Goal: Task Accomplishment & Management: Use online tool/utility

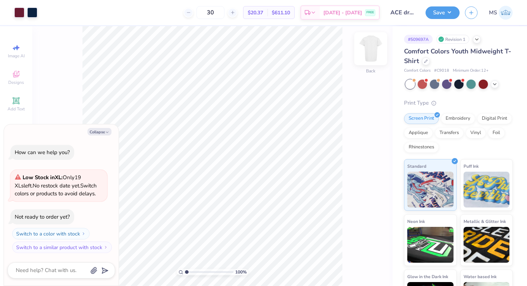
click at [373, 57] on img at bounding box center [371, 48] width 29 height 29
click at [104, 131] on button "Collapse" at bounding box center [100, 132] width 24 height 8
type textarea "x"
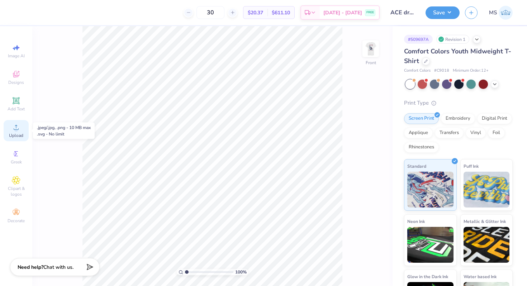
click at [16, 127] on icon at bounding box center [16, 127] width 5 height 5
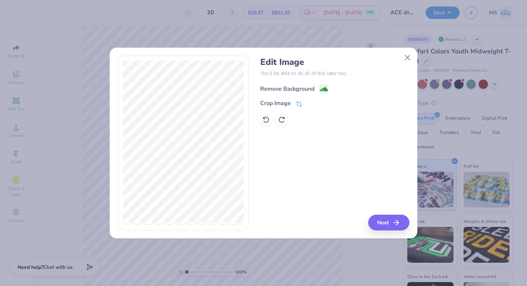
click at [324, 86] on image at bounding box center [324, 89] width 8 height 8
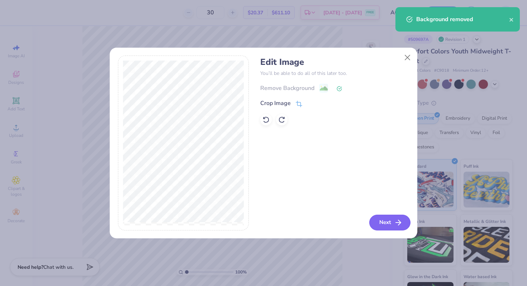
click at [385, 223] on button "Next" at bounding box center [390, 223] width 41 height 16
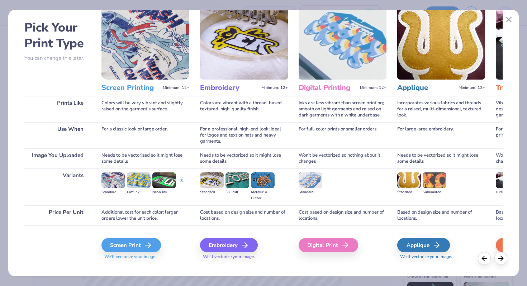
scroll to position [36, 0]
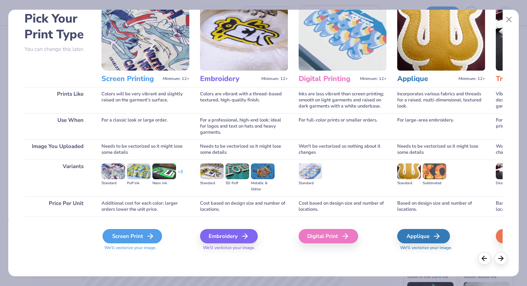
click at [140, 233] on div "Screen Print" at bounding box center [133, 236] width 60 height 14
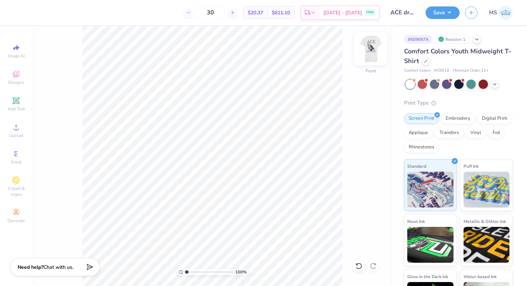
click at [369, 49] on img at bounding box center [371, 48] width 29 height 29
click at [373, 51] on img at bounding box center [371, 48] width 29 height 29
click at [371, 54] on img at bounding box center [371, 48] width 29 height 29
click at [19, 133] on span "Upload" at bounding box center [16, 136] width 14 height 6
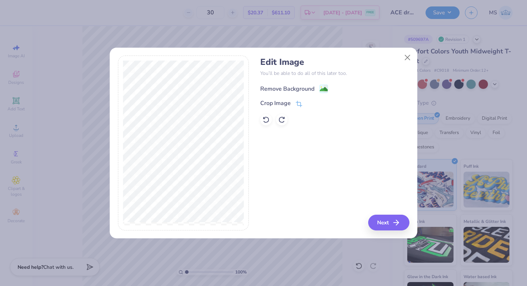
click at [327, 89] on image at bounding box center [324, 89] width 8 height 8
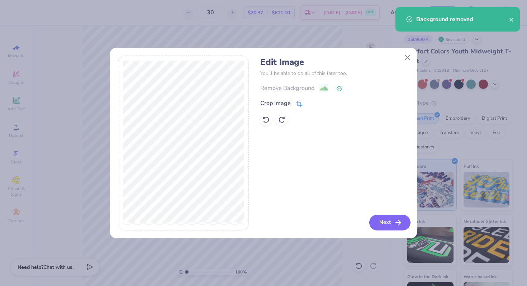
click at [384, 219] on button "Next" at bounding box center [390, 223] width 41 height 16
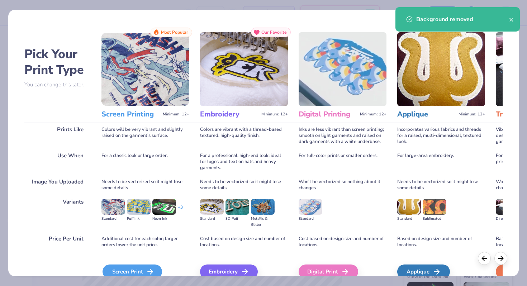
click at [149, 268] on icon at bounding box center [150, 272] width 9 height 9
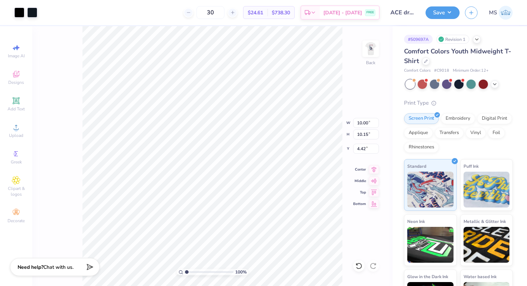
type input "2.99"
type input "3.04"
type input "1.74"
type input "1.79"
click at [358, 263] on icon at bounding box center [359, 266] width 7 height 7
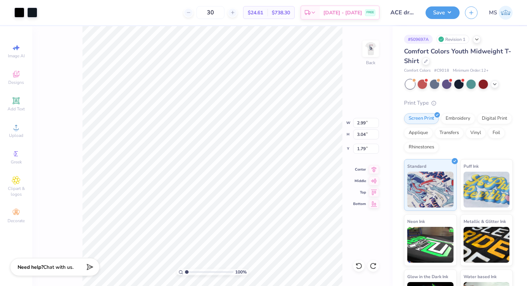
type input "1.83"
type input "1.86"
type input "2.07"
type input "2.38"
type input "2.42"
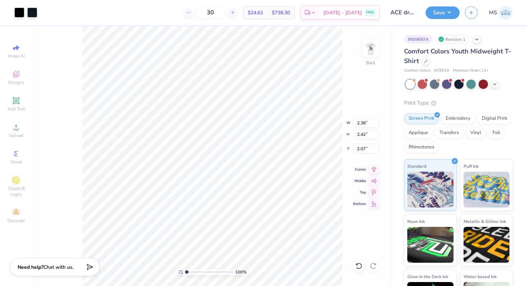
type input "1.79"
click at [20, 13] on div at bounding box center [19, 12] width 10 height 10
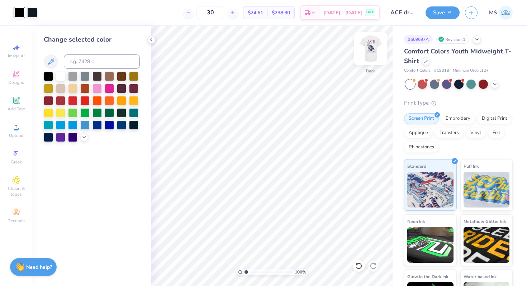
click at [370, 52] on img at bounding box center [371, 48] width 29 height 29
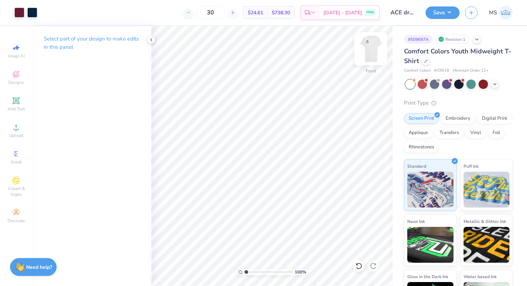
click at [372, 52] on img at bounding box center [371, 48] width 29 height 29
click at [20, 15] on div at bounding box center [19, 12] width 10 height 10
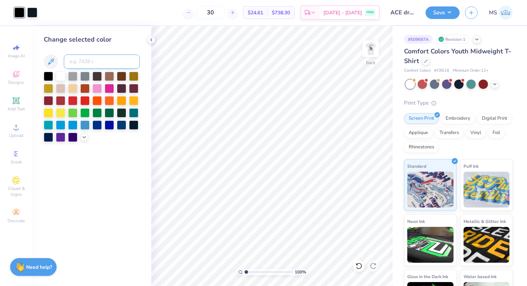
click at [83, 61] on input at bounding box center [102, 62] width 76 height 14
type input "7421"
click at [34, 14] on div at bounding box center [32, 12] width 10 height 10
click at [69, 62] on input at bounding box center [102, 62] width 76 height 14
type input "7421"
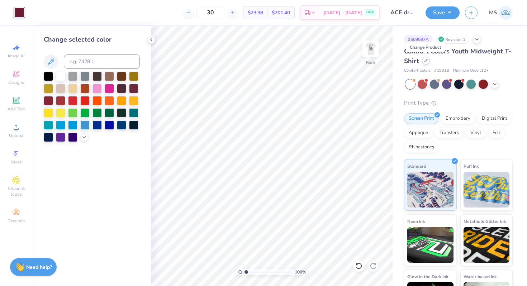
click at [427, 61] on icon at bounding box center [426, 61] width 4 height 4
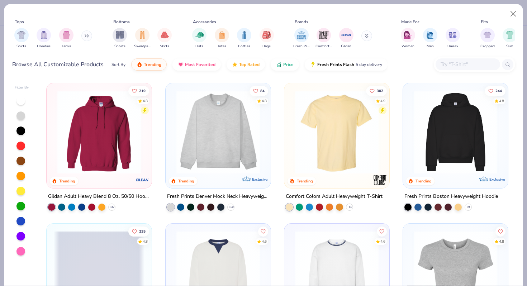
click at [449, 67] on input "text" at bounding box center [467, 64] width 55 height 8
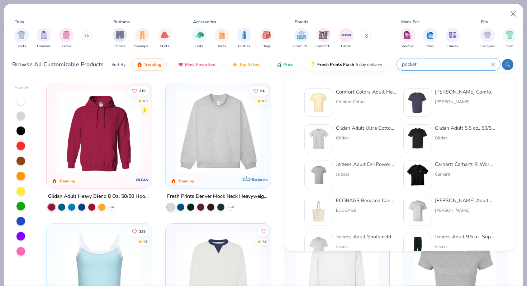
type input "pocket"
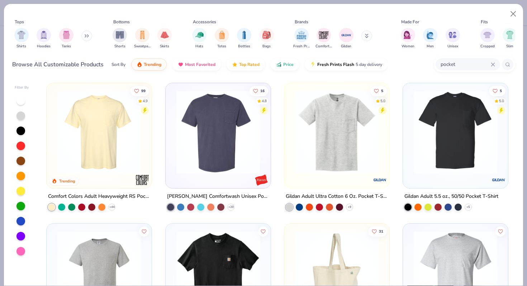
click at [126, 126] on img at bounding box center [99, 132] width 91 height 84
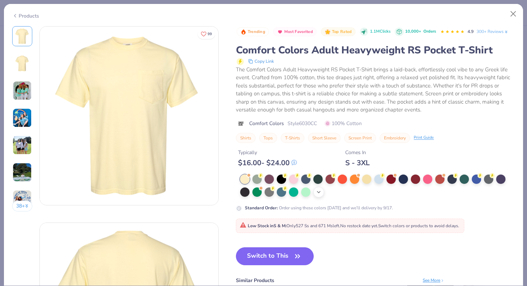
click at [320, 194] on icon at bounding box center [319, 192] width 6 height 6
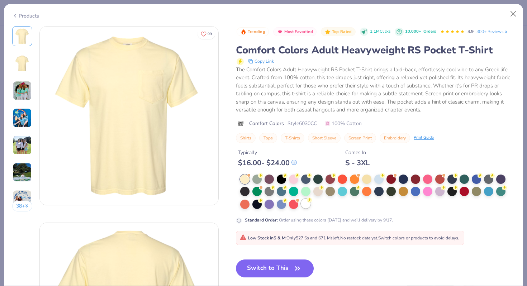
click at [305, 206] on div at bounding box center [305, 203] width 9 height 9
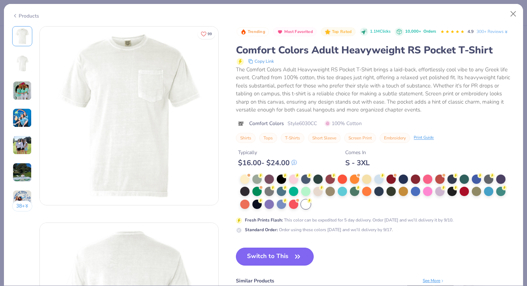
click at [288, 253] on button "Switch to This" at bounding box center [275, 257] width 78 height 18
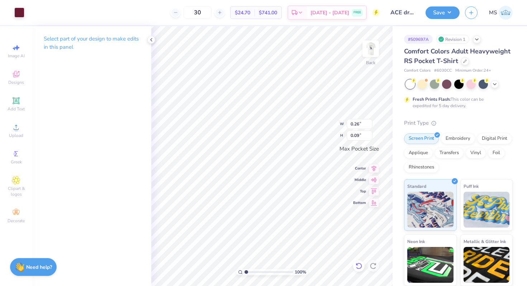
click at [359, 266] on icon at bounding box center [359, 266] width 7 height 7
click at [374, 168] on icon at bounding box center [374, 167] width 10 height 9
click at [370, 48] on img at bounding box center [371, 48] width 29 height 29
type input "9.80"
type input "13.39"
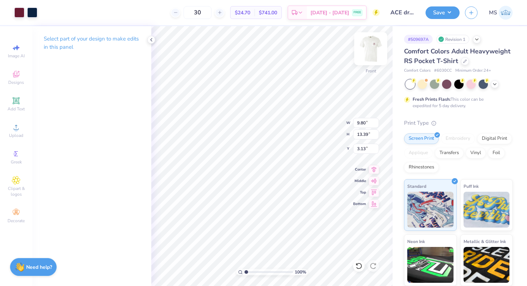
type input "3.00"
click at [376, 169] on icon at bounding box center [374, 168] width 10 height 9
click at [369, 51] on img at bounding box center [371, 48] width 29 height 29
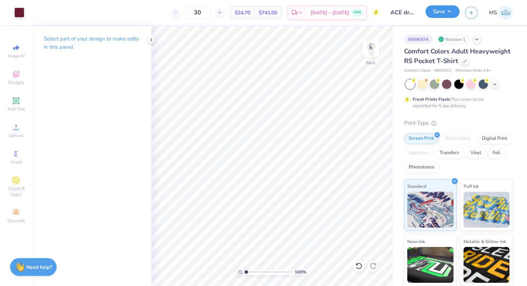
click at [436, 13] on button "Save" at bounding box center [443, 11] width 34 height 13
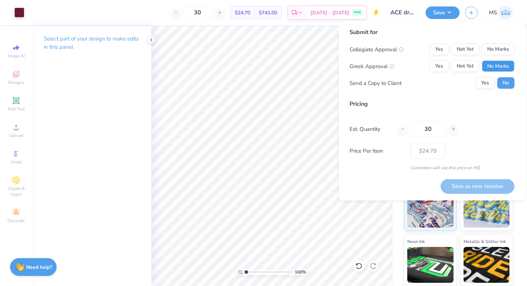
click at [497, 67] on button "No Marks" at bounding box center [498, 66] width 33 height 11
click at [497, 50] on button "No Marks" at bounding box center [498, 49] width 33 height 11
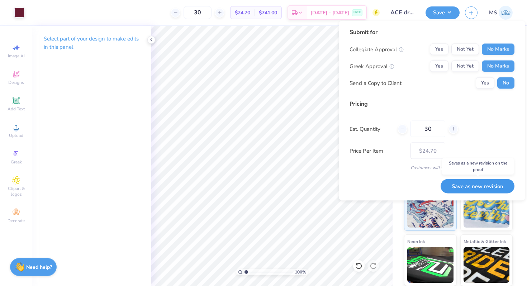
click at [469, 184] on button "Save as new revision" at bounding box center [478, 186] width 74 height 15
type input "$24.70"
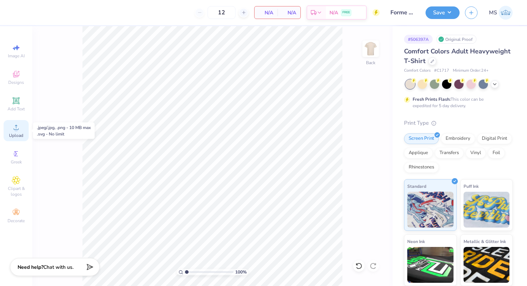
click at [20, 131] on div "Upload" at bounding box center [16, 130] width 25 height 21
click at [14, 127] on icon at bounding box center [16, 127] width 9 height 9
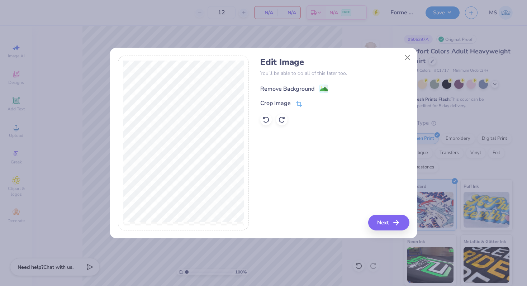
click at [323, 89] on image at bounding box center [324, 89] width 8 height 8
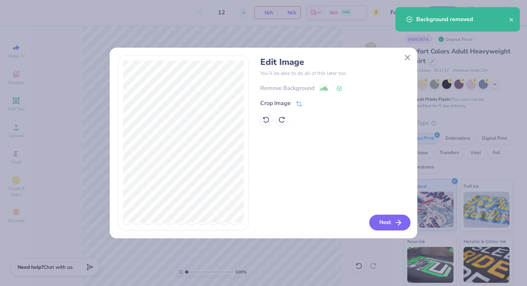
click at [386, 221] on button "Next" at bounding box center [390, 223] width 41 height 16
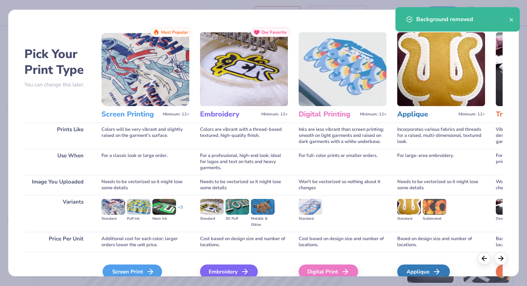
click at [136, 270] on div "Screen Print" at bounding box center [133, 272] width 60 height 14
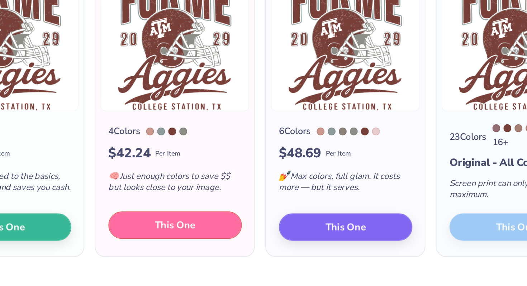
click at [164, 227] on button "This One" at bounding box center [170, 221] width 74 height 15
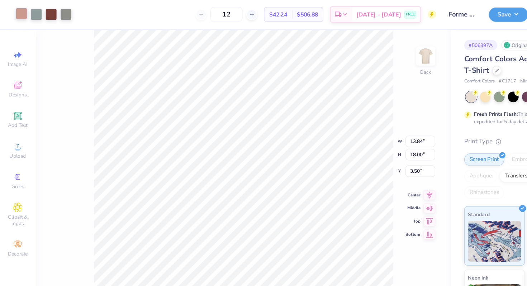
click at [20, 13] on div at bounding box center [19, 12] width 10 height 10
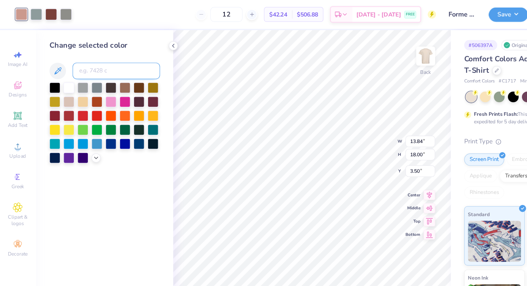
click at [76, 59] on input at bounding box center [102, 62] width 76 height 14
type input "499"
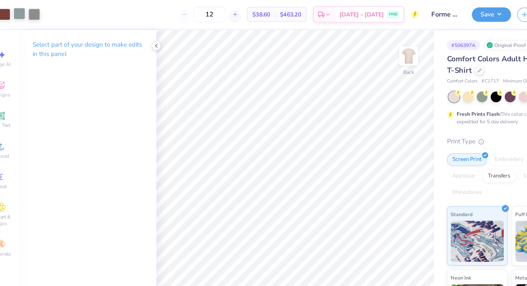
click at [30, 12] on div at bounding box center [32, 12] width 10 height 10
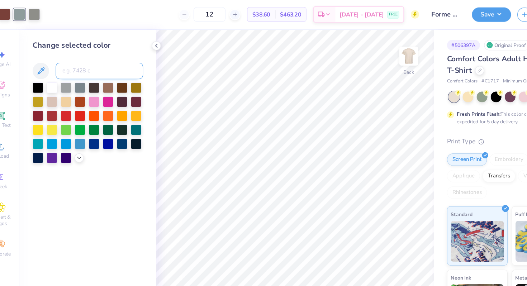
click at [77, 58] on input at bounding box center [102, 62] width 76 height 14
type input "499"
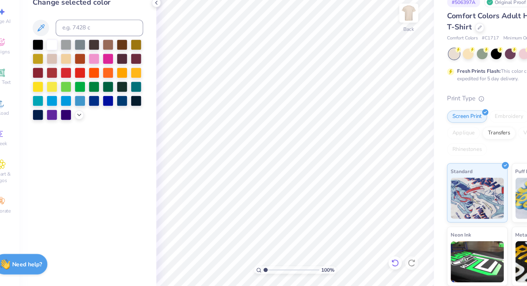
click at [361, 265] on icon at bounding box center [359, 266] width 6 height 6
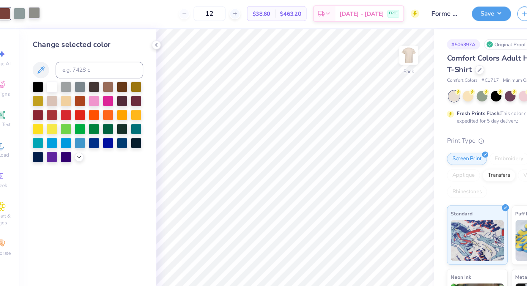
click at [45, 11] on div at bounding box center [45, 12] width 10 height 10
click at [70, 58] on input at bounding box center [102, 62] width 76 height 14
type input "499"
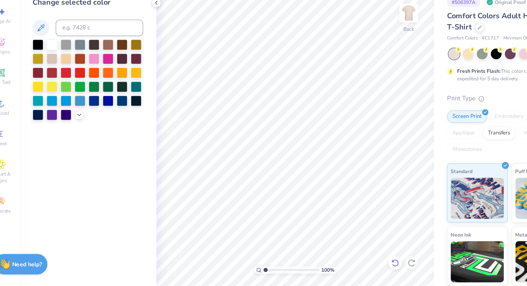
click at [361, 266] on icon at bounding box center [359, 266] width 7 height 7
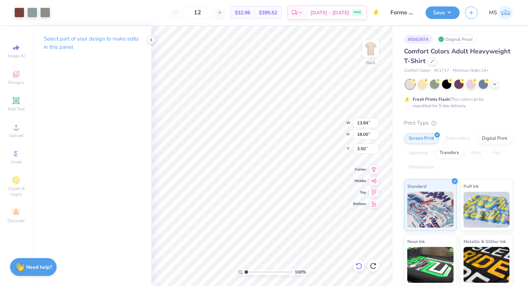
click at [359, 267] on icon at bounding box center [359, 266] width 7 height 7
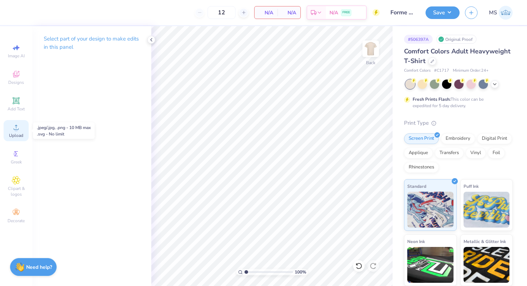
click at [17, 131] on circle at bounding box center [16, 130] width 4 height 4
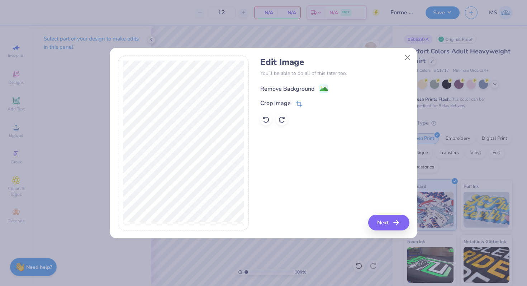
click at [324, 88] on image at bounding box center [324, 89] width 8 height 8
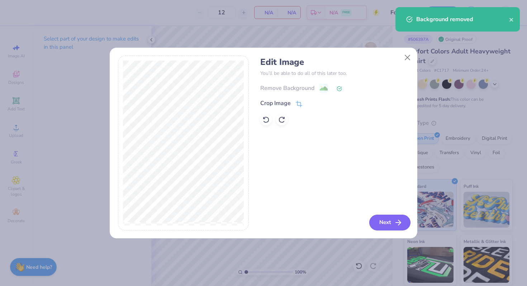
click at [378, 221] on button "Next" at bounding box center [390, 223] width 41 height 16
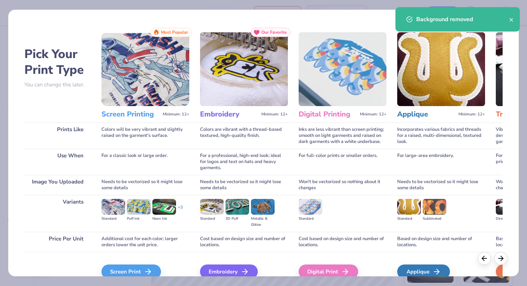
scroll to position [36, 0]
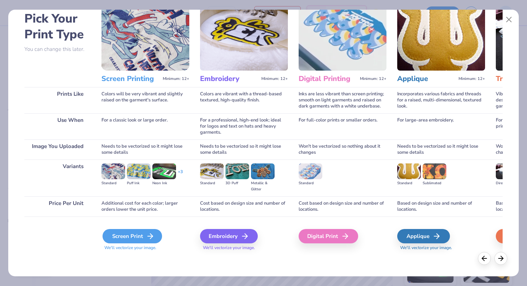
click at [133, 237] on div "Screen Print" at bounding box center [133, 236] width 60 height 14
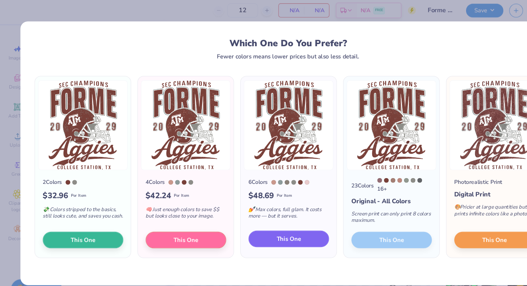
click at [290, 222] on button "This One" at bounding box center [264, 221] width 74 height 15
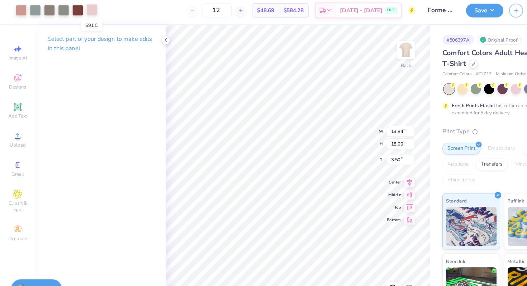
click at [84, 12] on div at bounding box center [84, 12] width 10 height 10
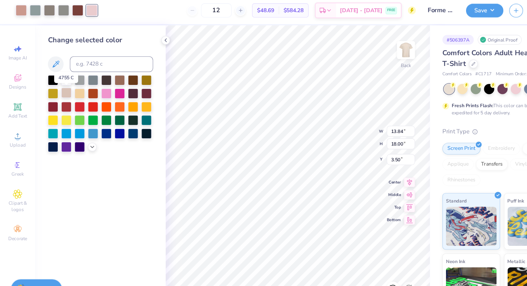
click at [62, 88] on div at bounding box center [60, 87] width 9 height 9
click at [19, 14] on div at bounding box center [19, 12] width 10 height 10
click at [60, 91] on div at bounding box center [60, 87] width 9 height 9
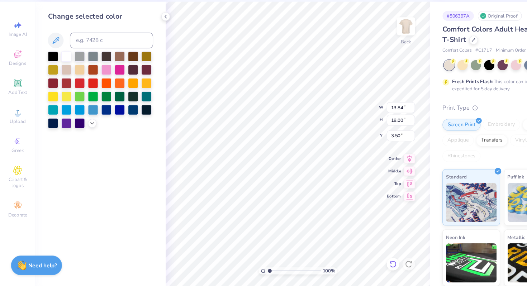
click at [360, 268] on icon at bounding box center [359, 266] width 6 height 6
click at [61, 90] on div at bounding box center [60, 87] width 9 height 9
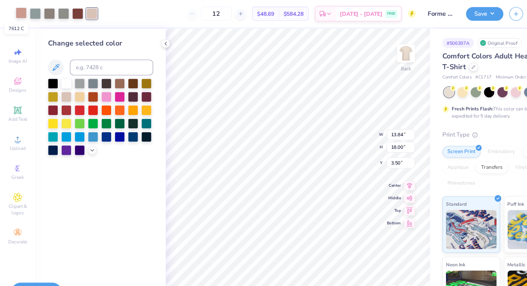
click at [17, 12] on div at bounding box center [19, 12] width 10 height 10
click at [61, 87] on div at bounding box center [60, 87] width 9 height 9
type input "10.22"
type input "13.29"
type input "8.21"
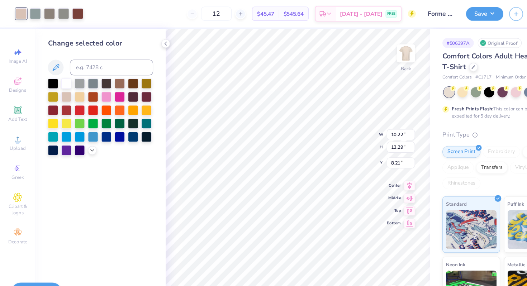
type input "13.33"
type input "17.34"
click at [373, 169] on icon at bounding box center [374, 168] width 10 height 9
type input "3.00"
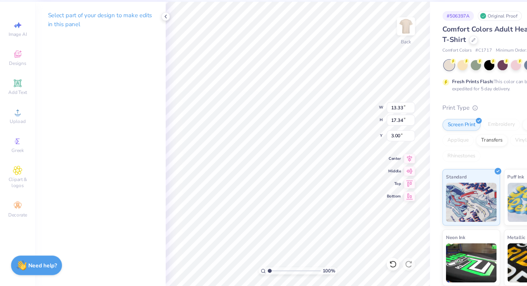
type input "11.81"
type input "15.36"
click at [373, 169] on icon at bounding box center [374, 169] width 5 height 6
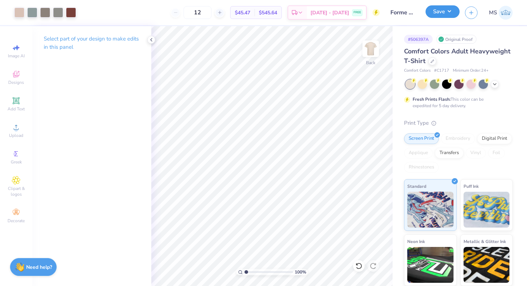
click at [439, 13] on button "Save" at bounding box center [443, 11] width 34 height 13
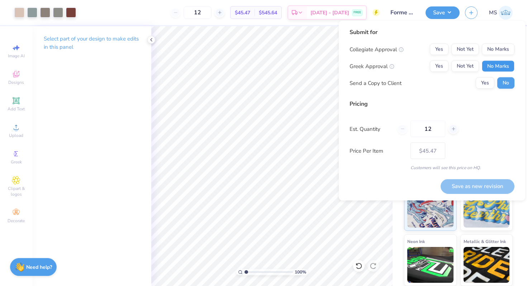
click at [497, 62] on button "No Marks" at bounding box center [498, 66] width 33 height 11
click at [497, 50] on button "No Marks" at bounding box center [498, 49] width 33 height 11
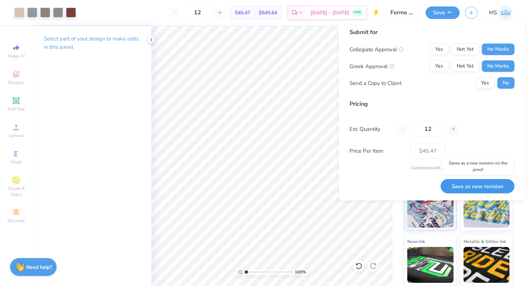
click at [481, 183] on button "Save as new revision" at bounding box center [478, 186] width 74 height 15
type input "$45.47"
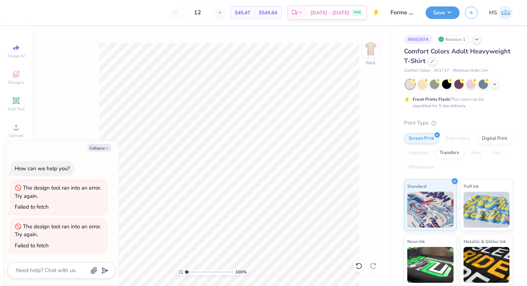
type textarea "x"
